Goal: Transaction & Acquisition: Book appointment/travel/reservation

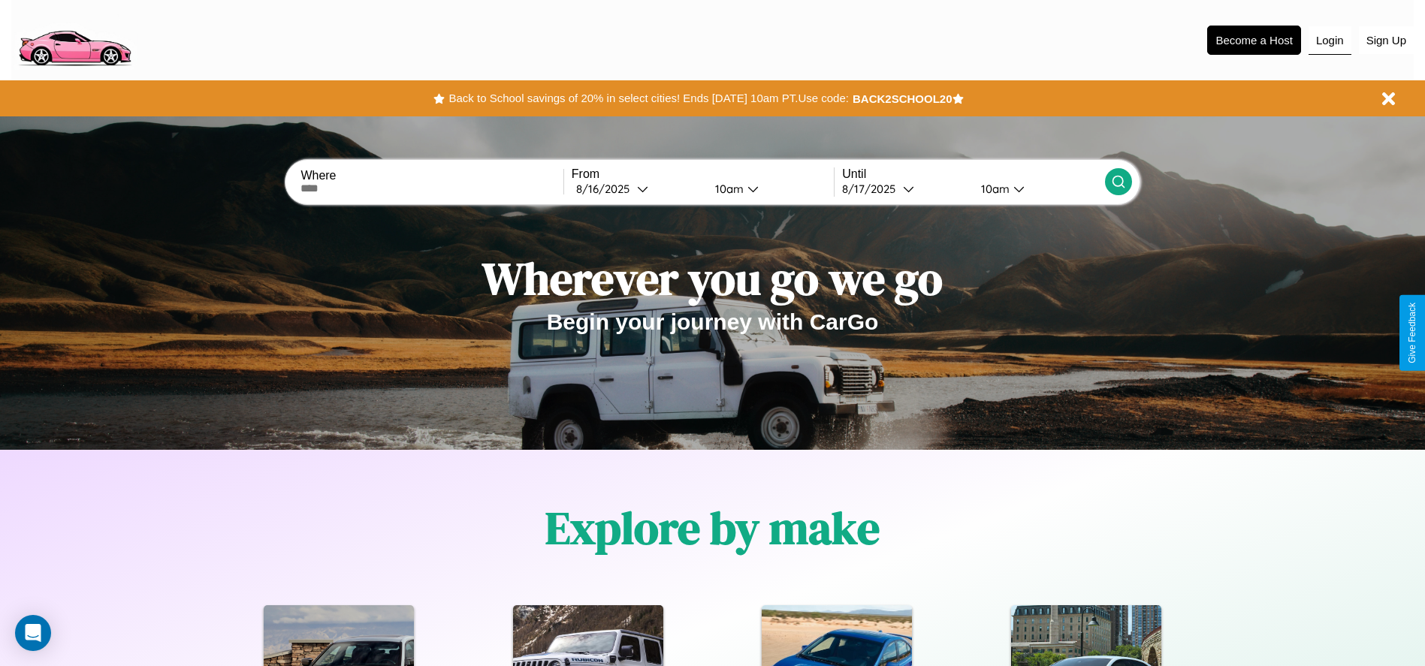
click at [1330, 40] on button "Login" at bounding box center [1330, 40] width 43 height 29
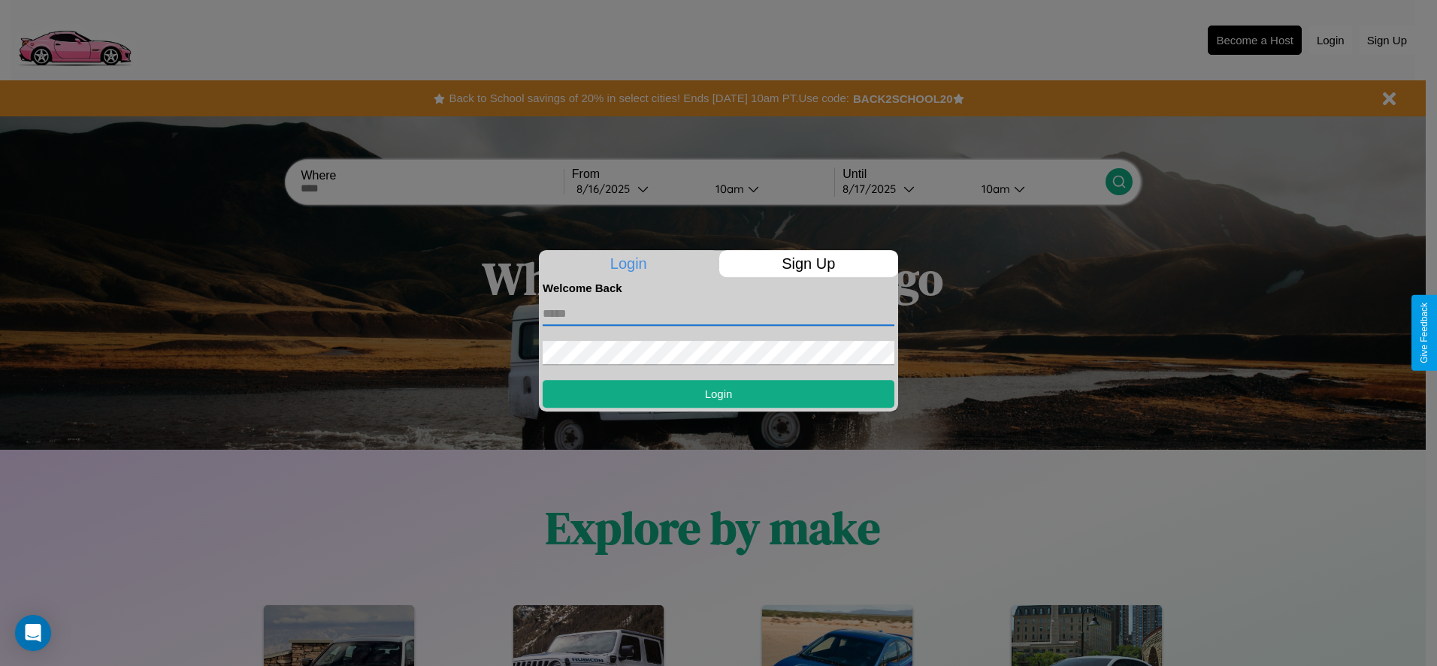
click at [718, 313] on input "text" at bounding box center [718, 314] width 352 height 24
type input "**********"
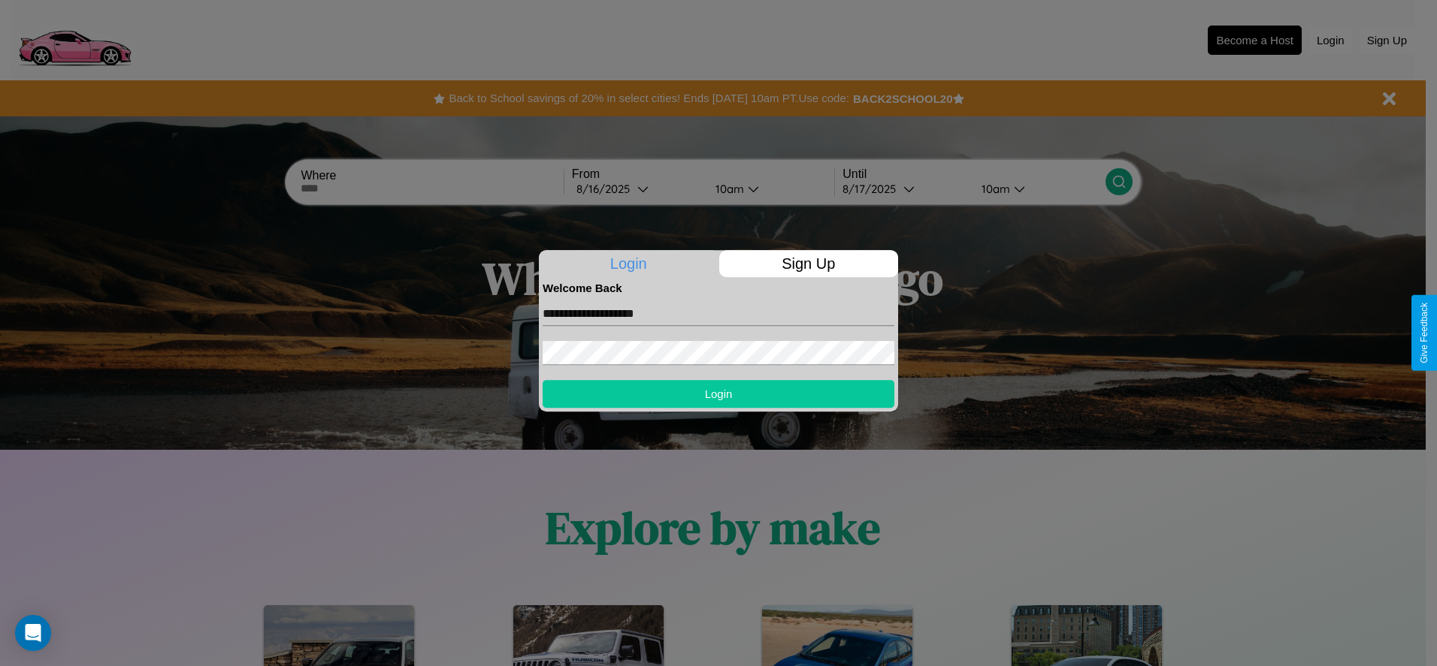
click at [718, 394] on button "Login" at bounding box center [718, 394] width 352 height 28
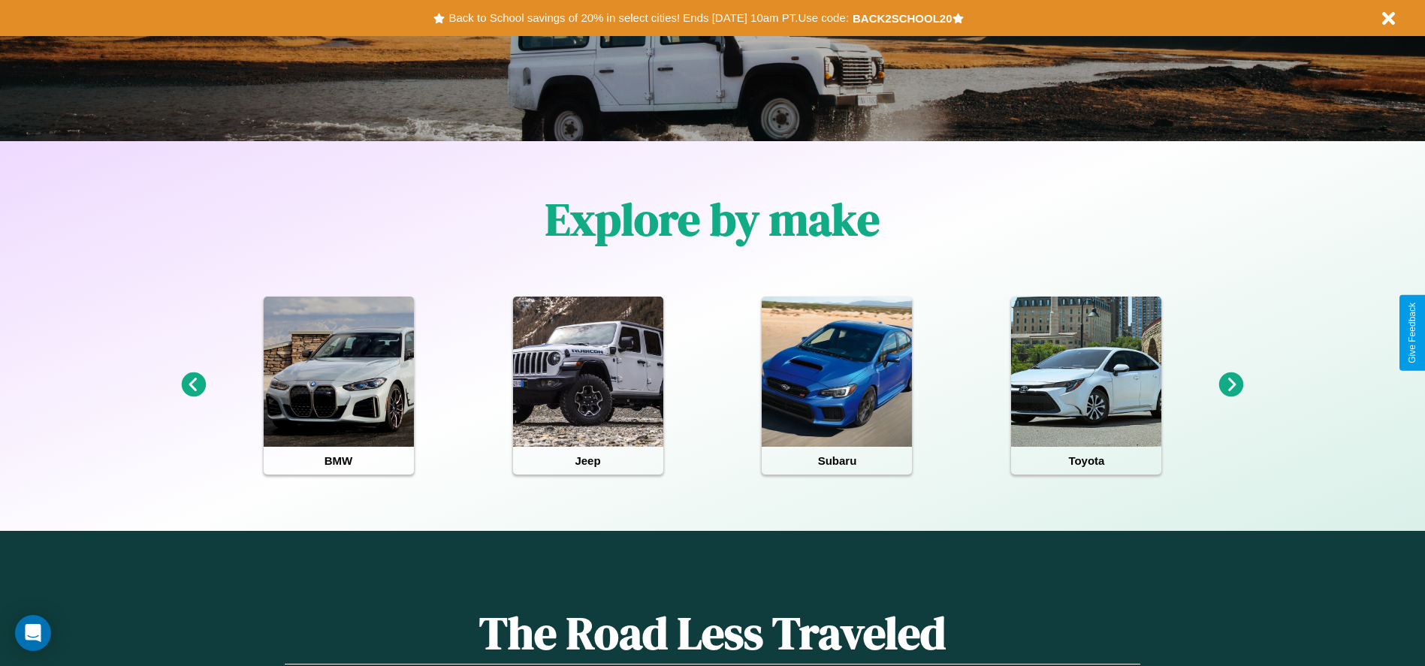
scroll to position [312, 0]
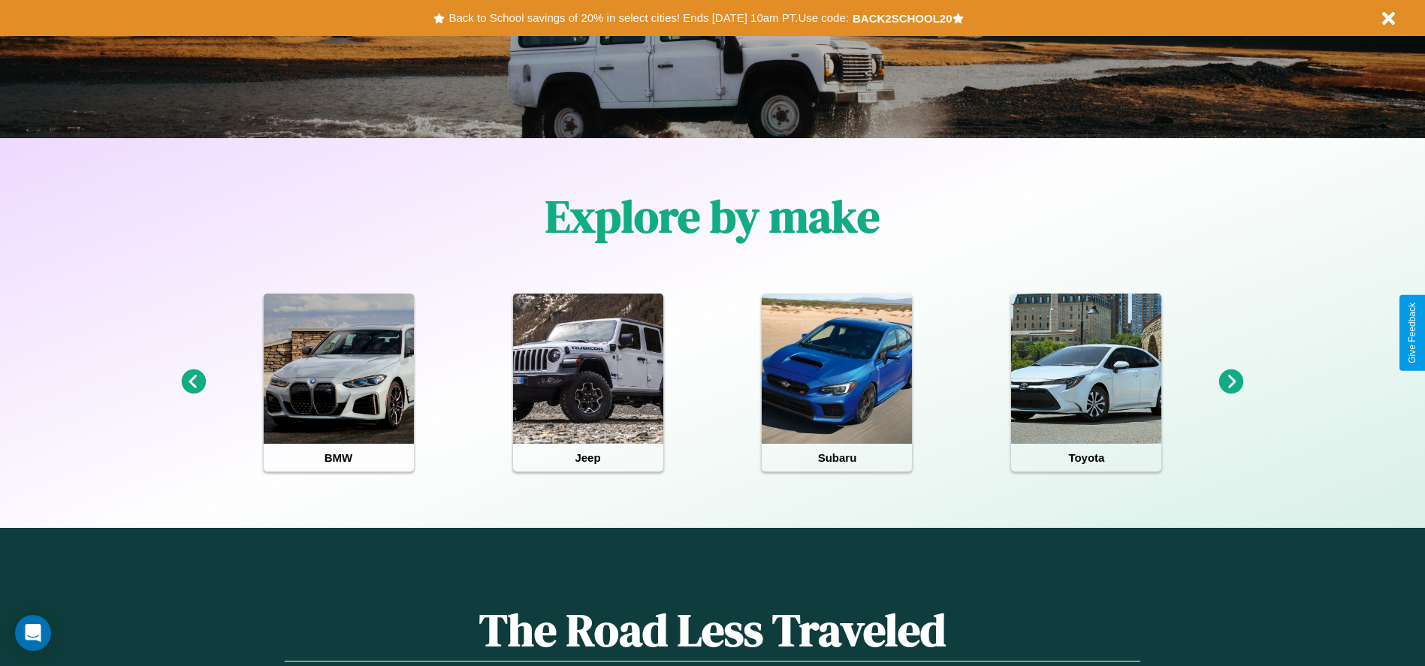
click at [1231, 382] on icon at bounding box center [1231, 382] width 25 height 25
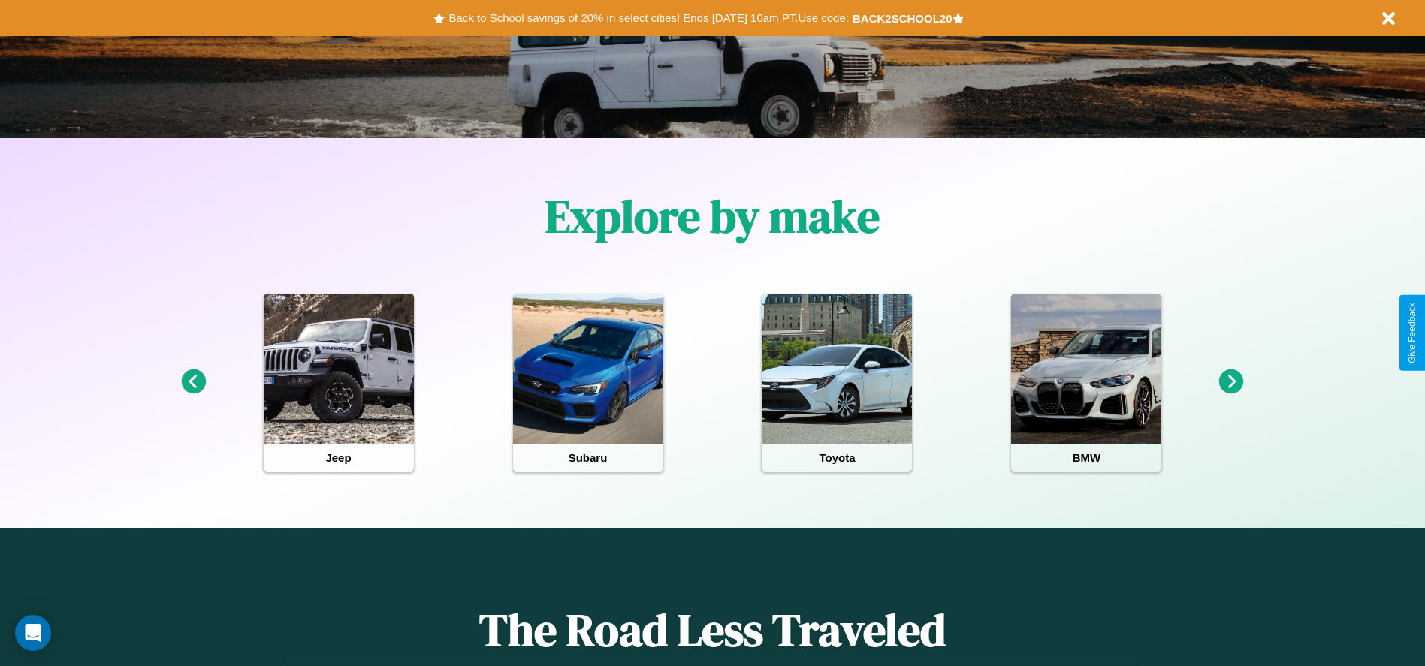
click at [1231, 382] on icon at bounding box center [1231, 382] width 25 height 25
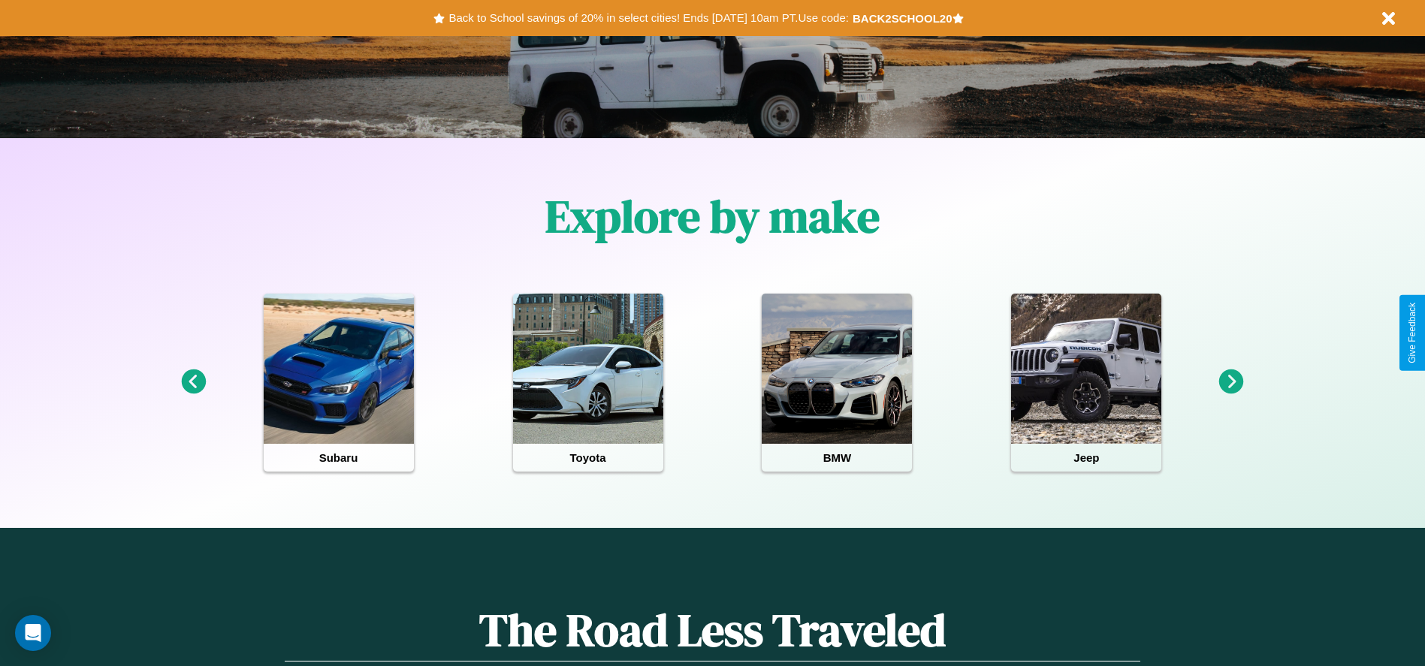
click at [1231, 382] on icon at bounding box center [1231, 382] width 25 height 25
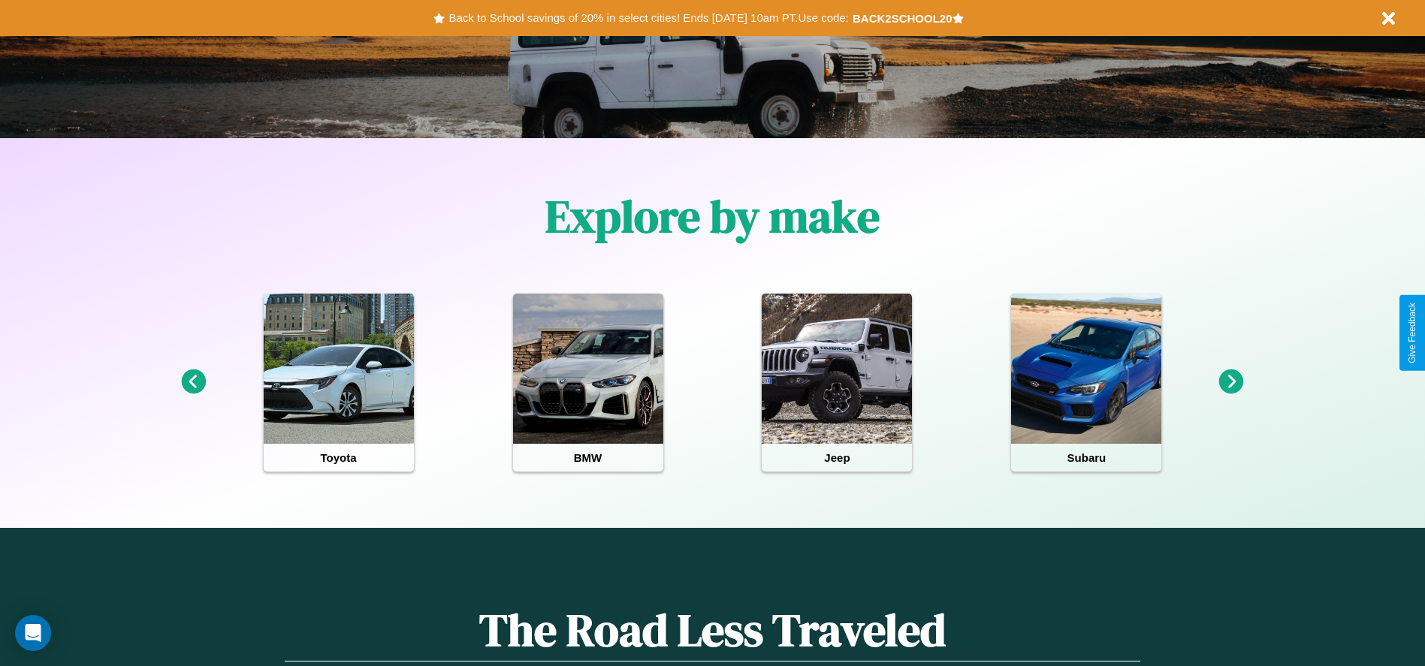
click at [1231, 382] on icon at bounding box center [1231, 382] width 25 height 25
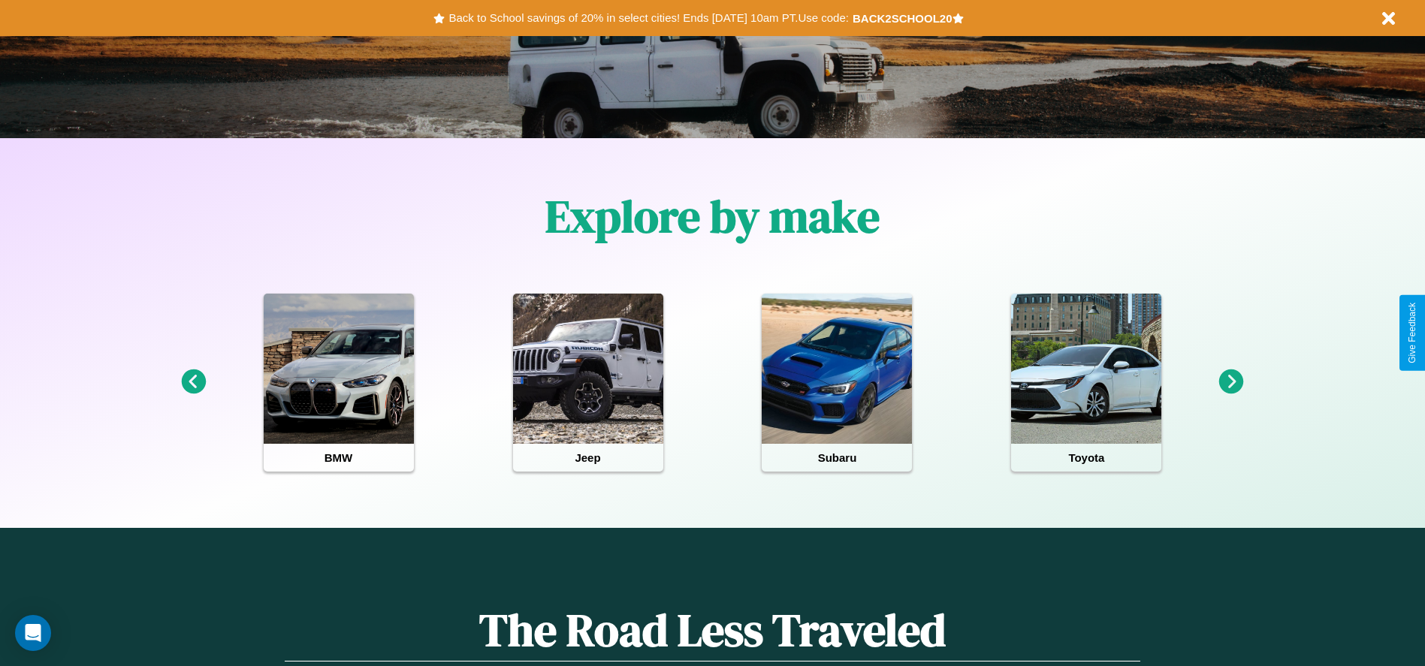
click at [1231, 382] on icon at bounding box center [1231, 382] width 25 height 25
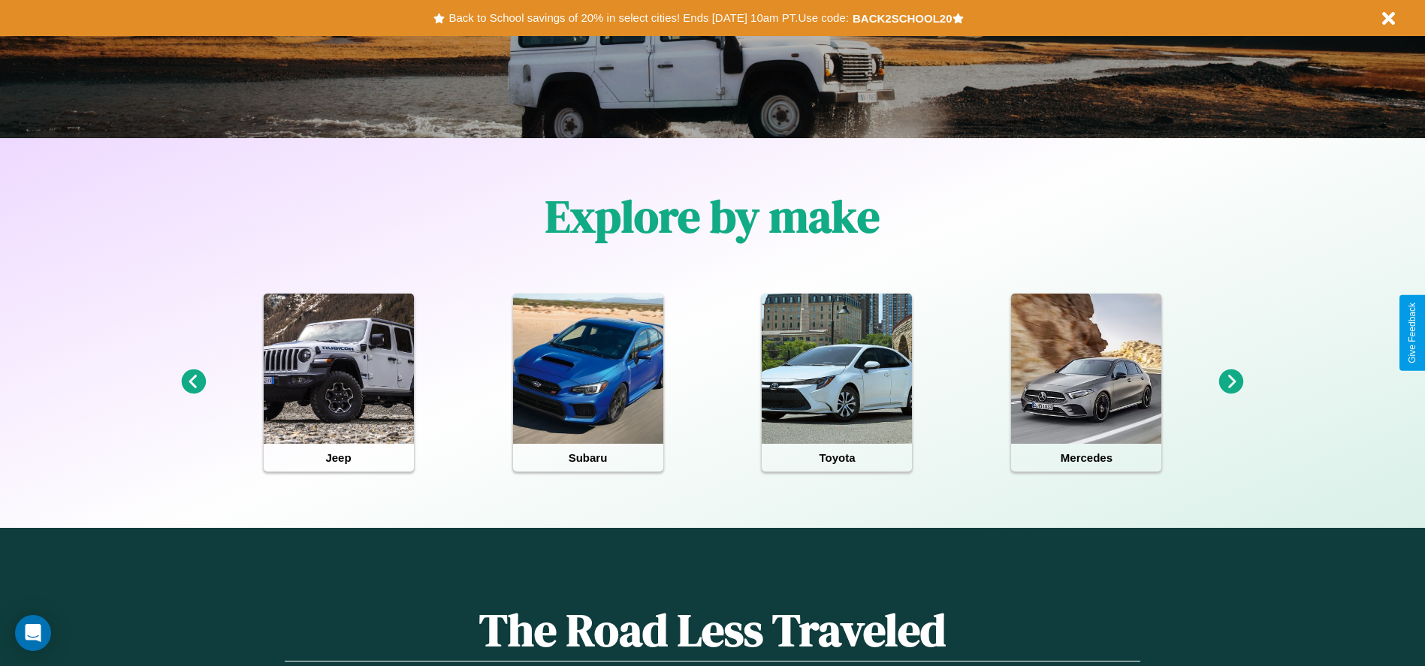
click at [1231, 382] on icon at bounding box center [1231, 382] width 25 height 25
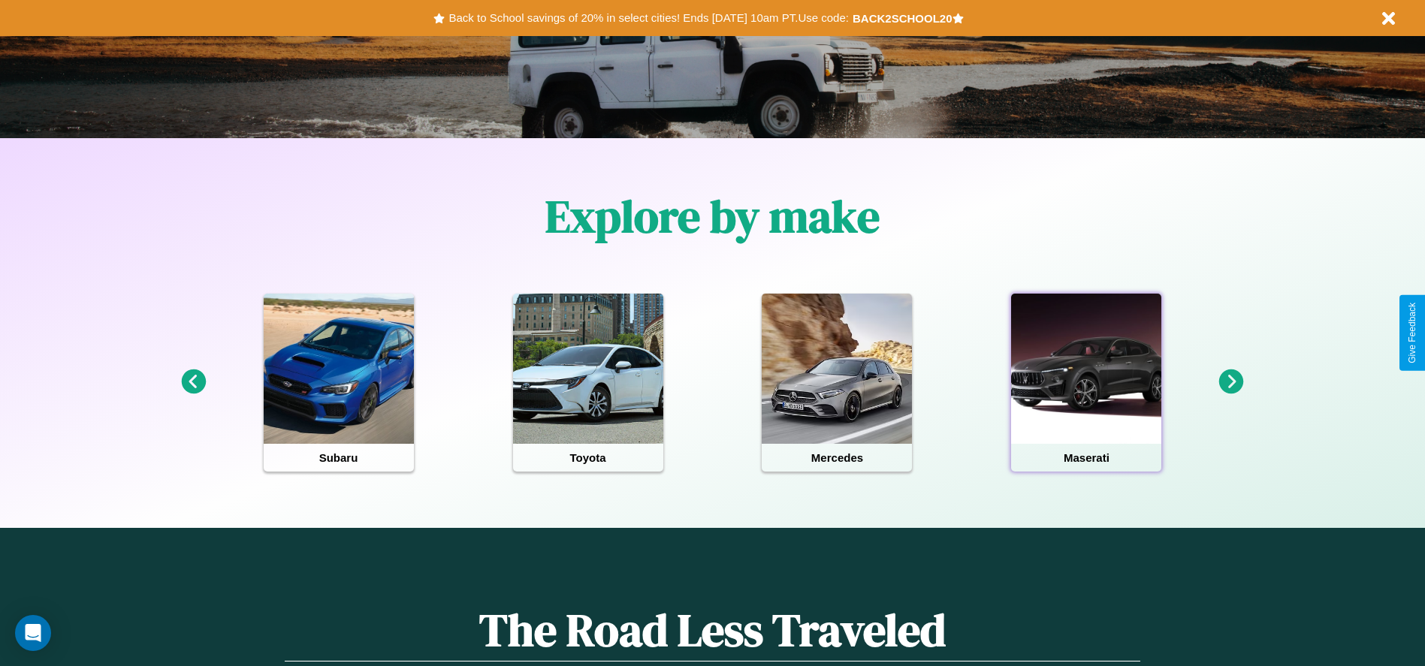
click at [1086, 382] on div at bounding box center [1086, 369] width 150 height 150
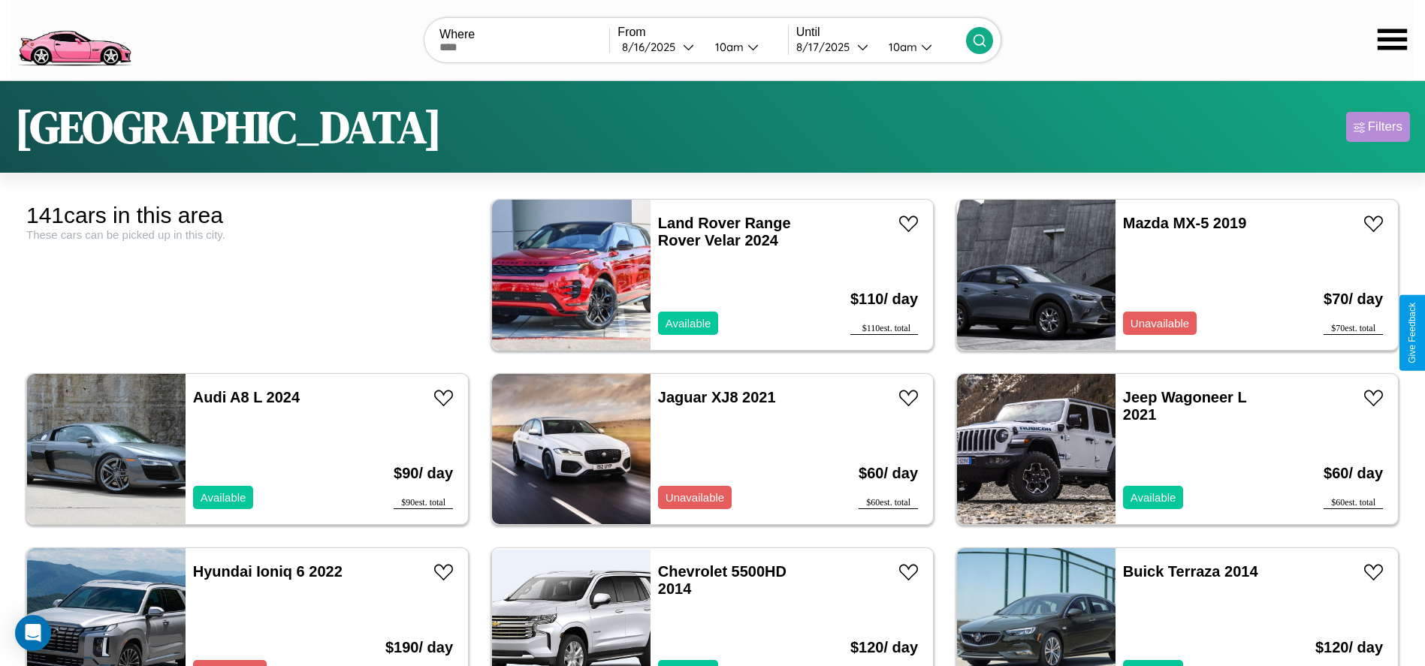
click at [1378, 127] on div "Filters" at bounding box center [1385, 126] width 35 height 15
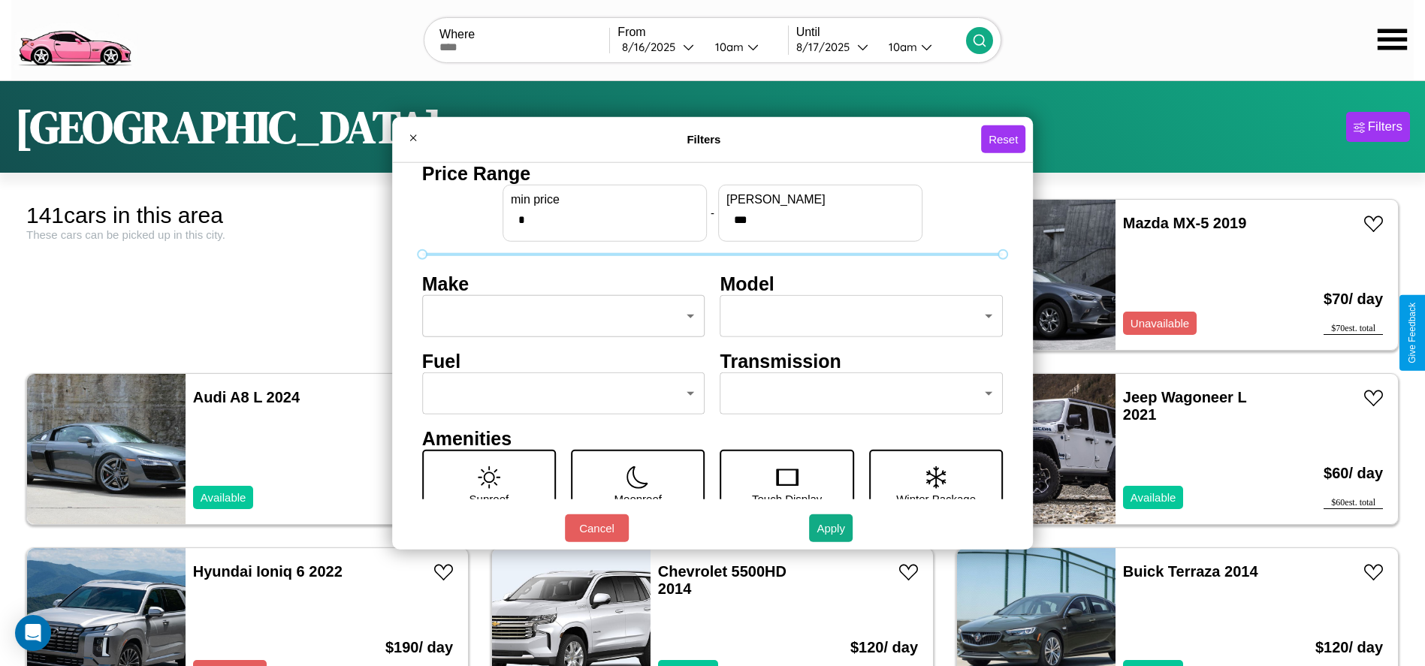
click at [559, 316] on body "CarGo Where From [DATE] 10am Until [DATE] 10am [GEOGRAPHIC_DATA] Filters 141 ca…" at bounding box center [712, 380] width 1425 height 760
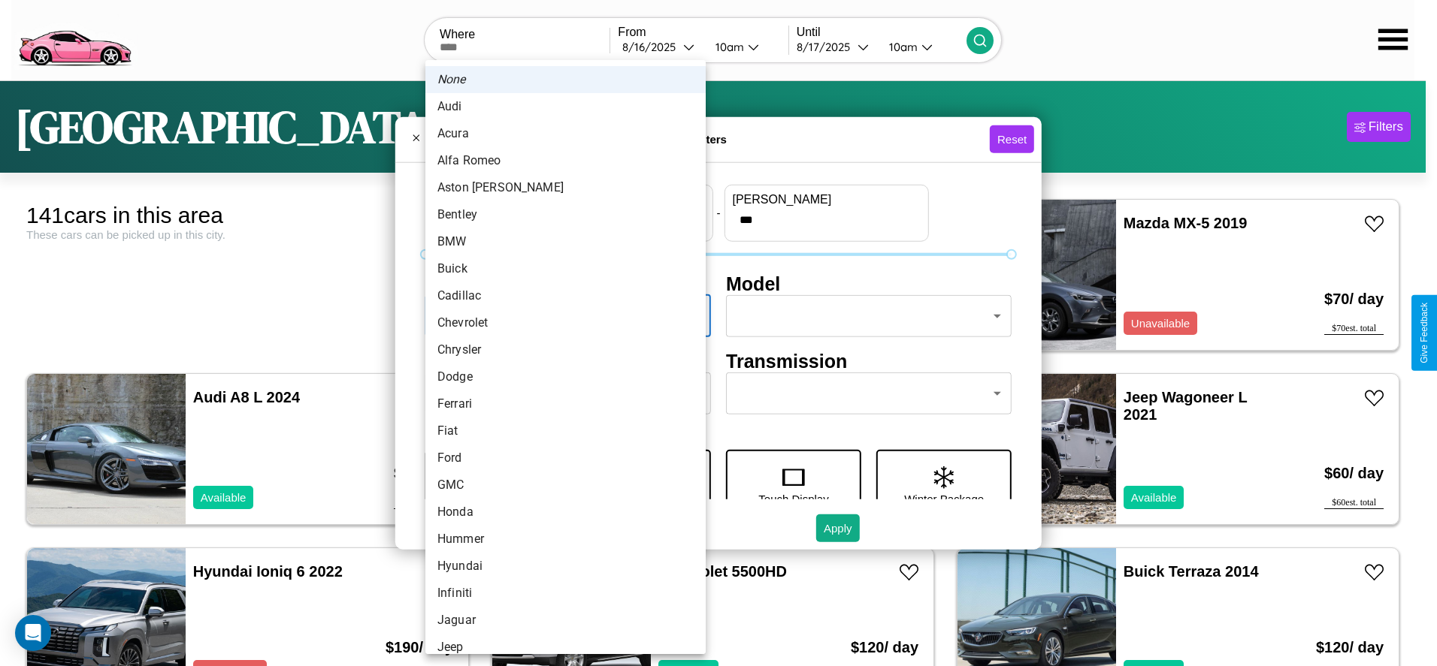
click at [560, 107] on li "Audi" at bounding box center [565, 106] width 280 height 27
type input "****"
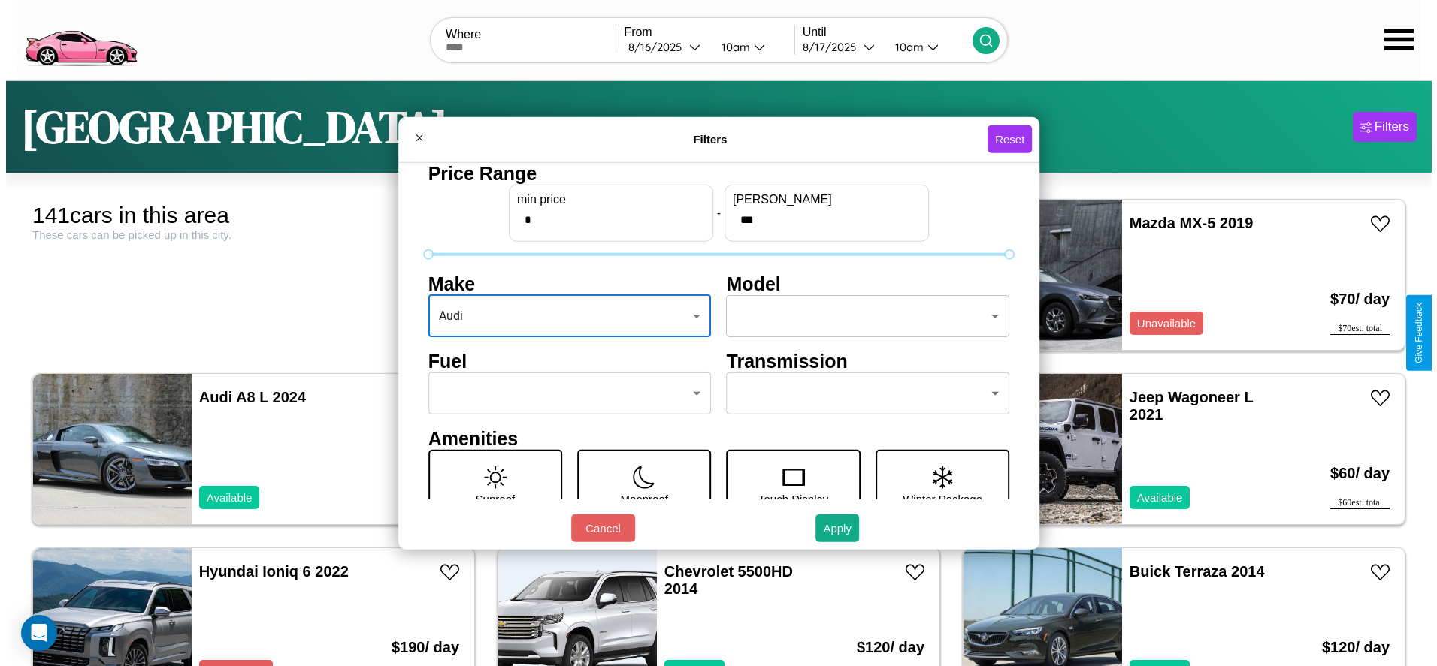
scroll to position [63, 0]
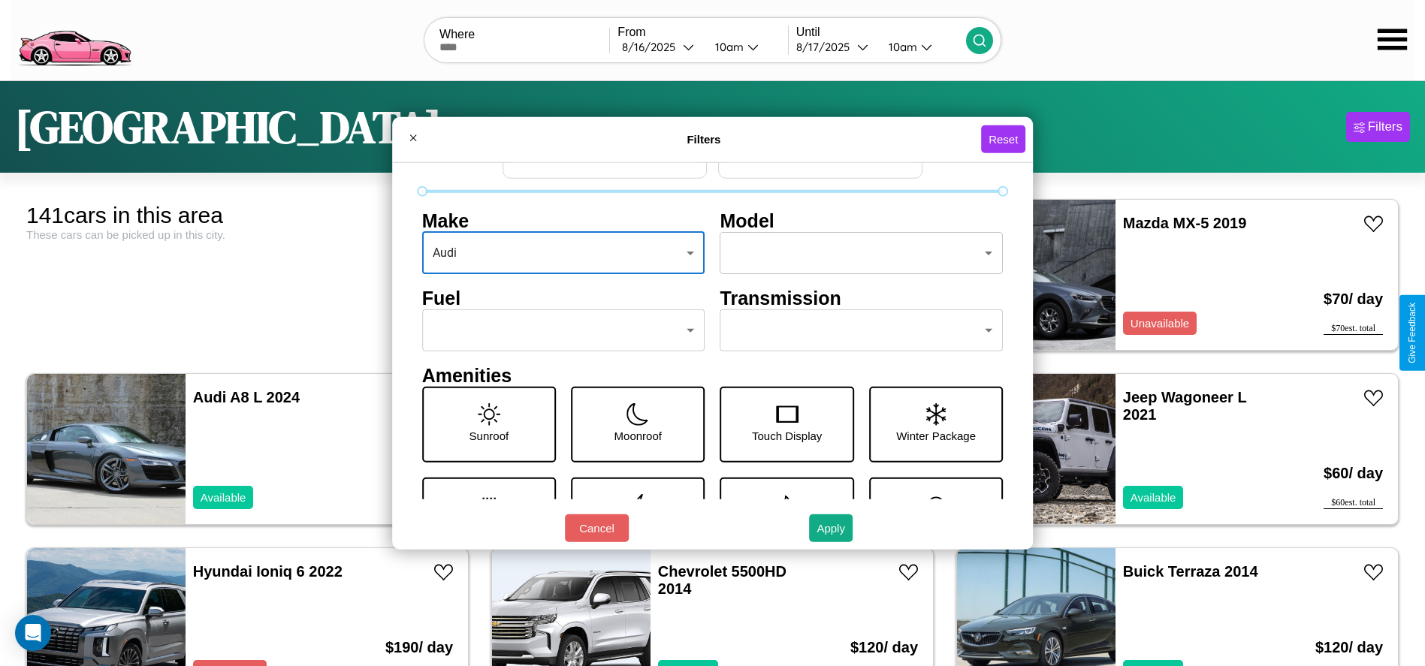
click at [854, 331] on body "CarGo Where From [DATE] 10am Until [DATE] 10am [GEOGRAPHIC_DATA] Filters 141 ca…" at bounding box center [712, 380] width 1425 height 760
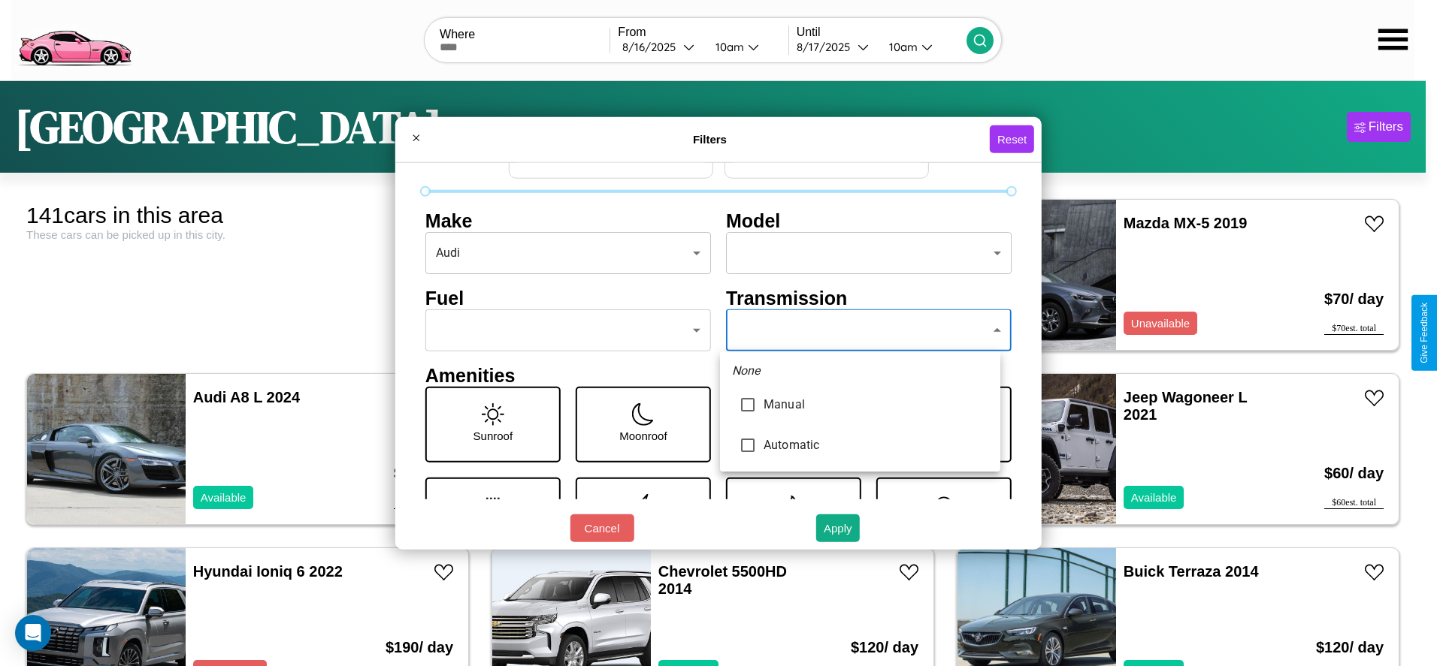
type input "*********"
click at [860, 331] on div at bounding box center [718, 333] width 1437 height 666
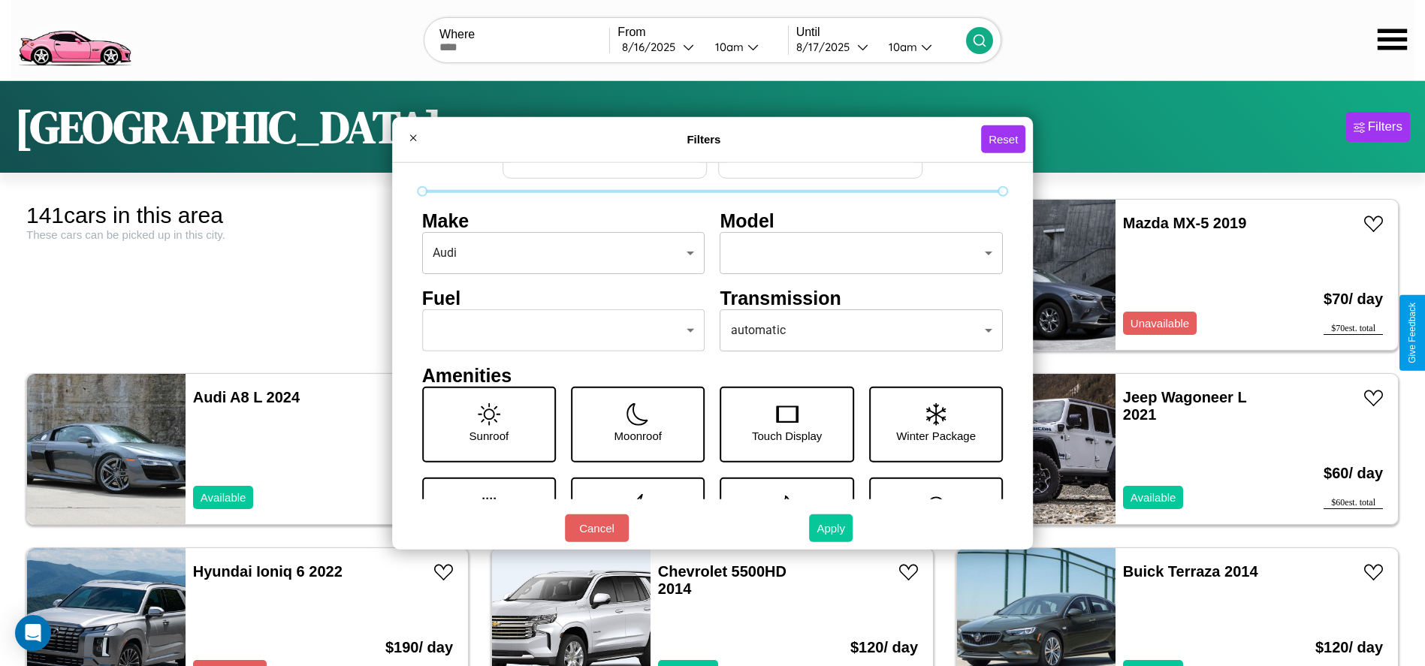
click at [832, 528] on button "Apply" at bounding box center [831, 529] width 44 height 28
